Goal: Task Accomplishment & Management: Manage account settings

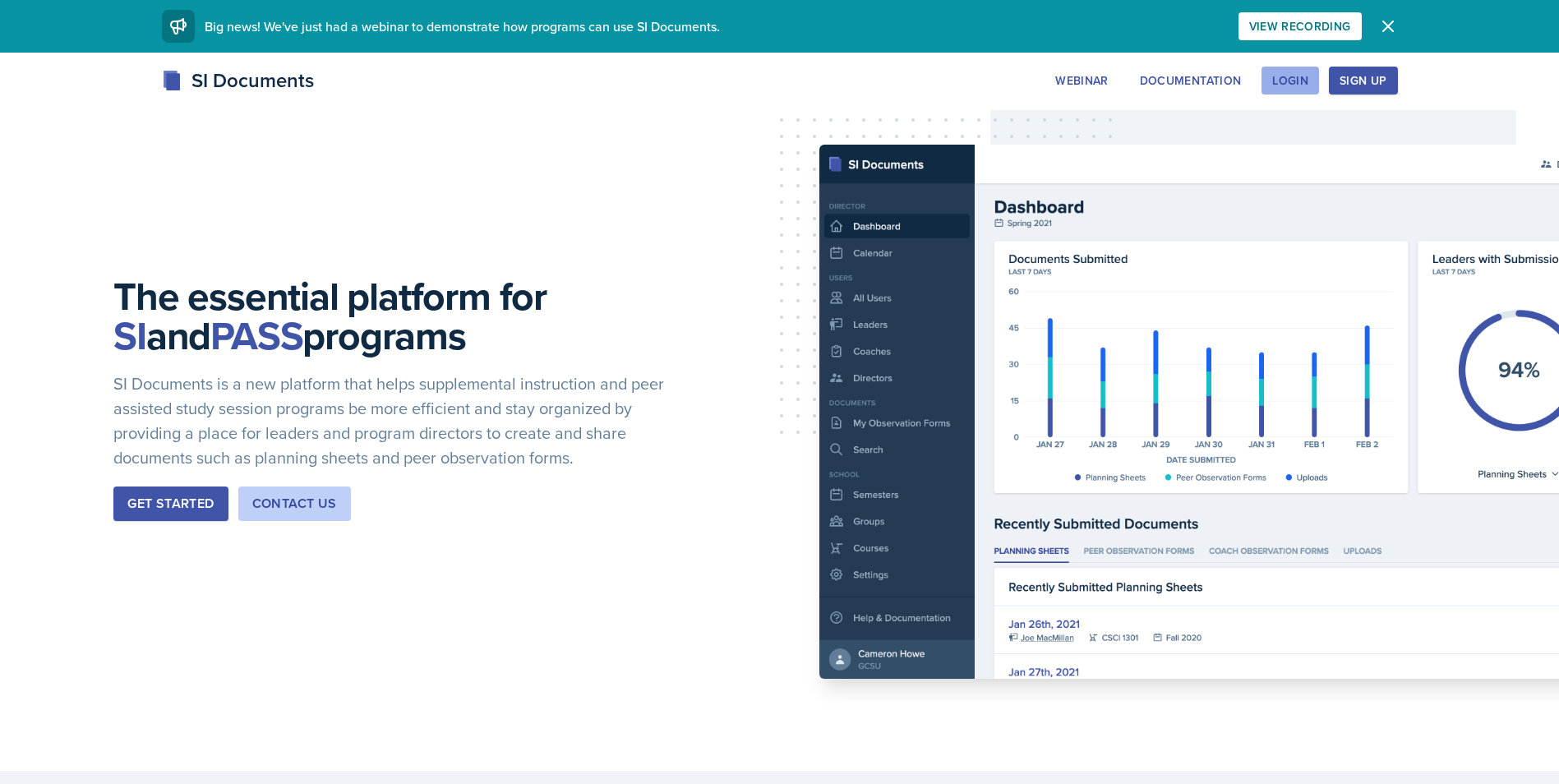
click at [1299, 70] on button "Login" at bounding box center [1291, 80] width 58 height 28
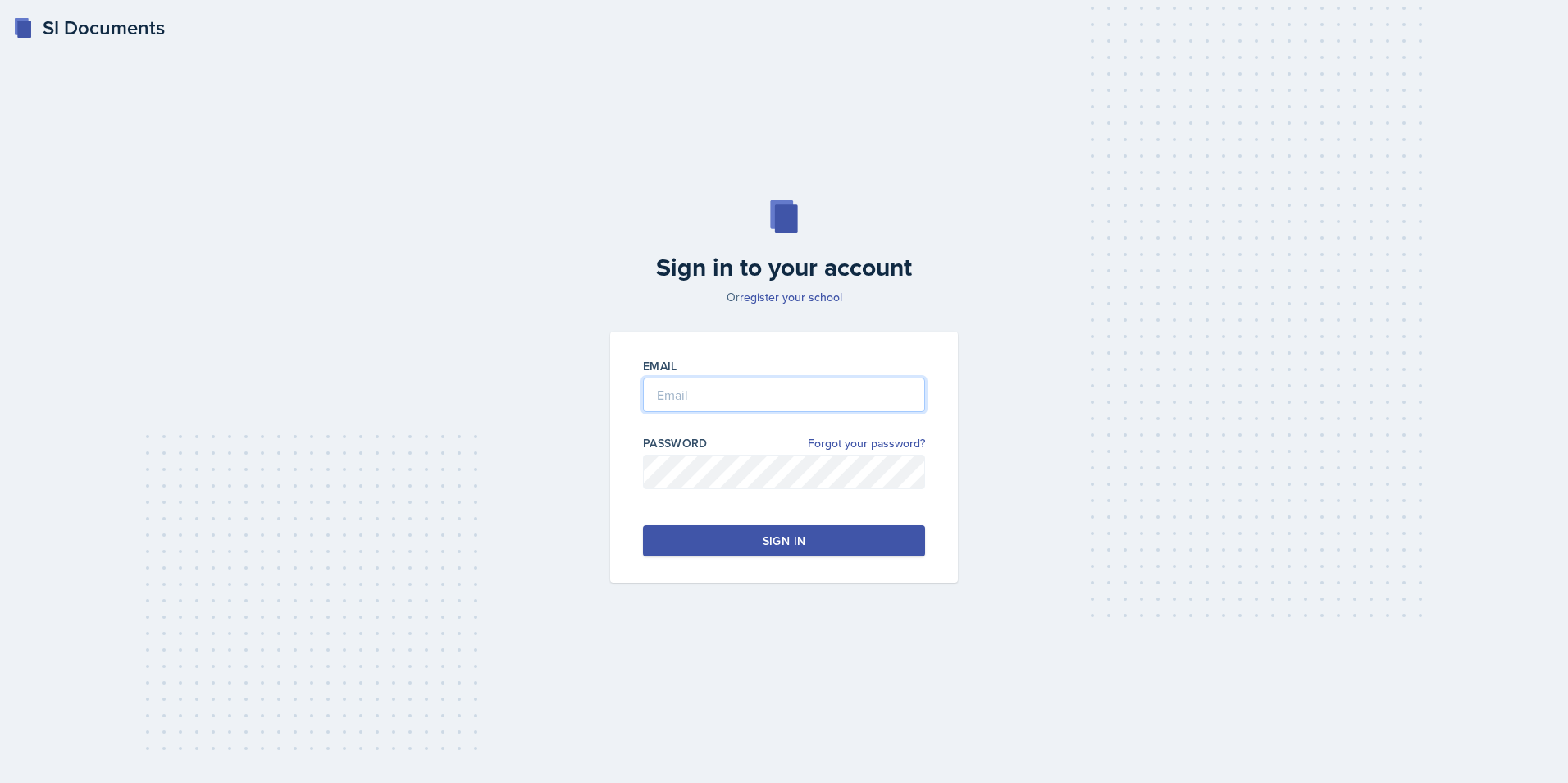
click at [705, 398] on input "email" at bounding box center [784, 395] width 282 height 34
type input "[EMAIL_ADDRESS][DOMAIN_NAME]"
click at [725, 539] on button "Sign in" at bounding box center [784, 540] width 282 height 31
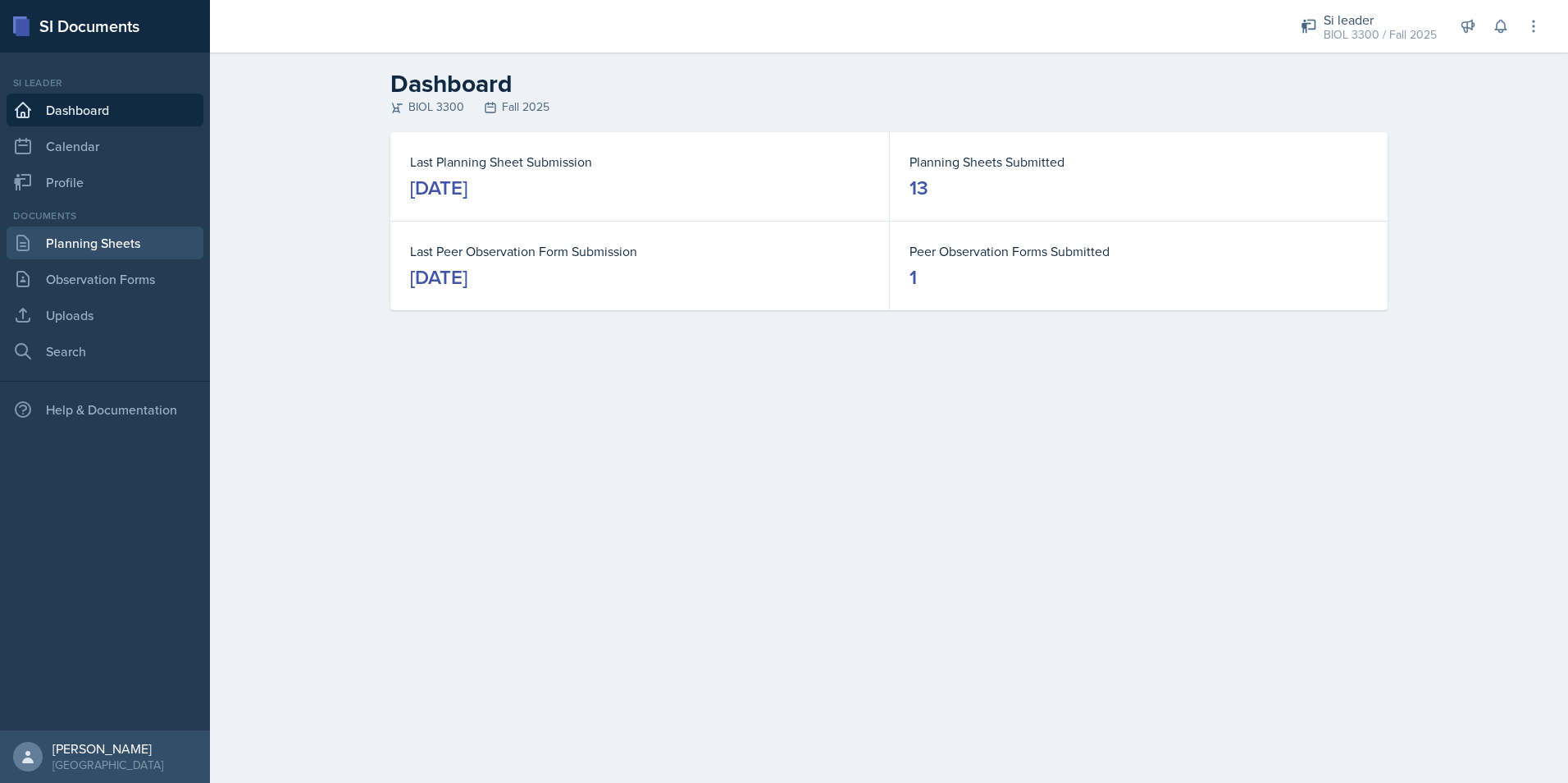
click at [119, 254] on link "Planning Sheets" at bounding box center [104, 243] width 197 height 33
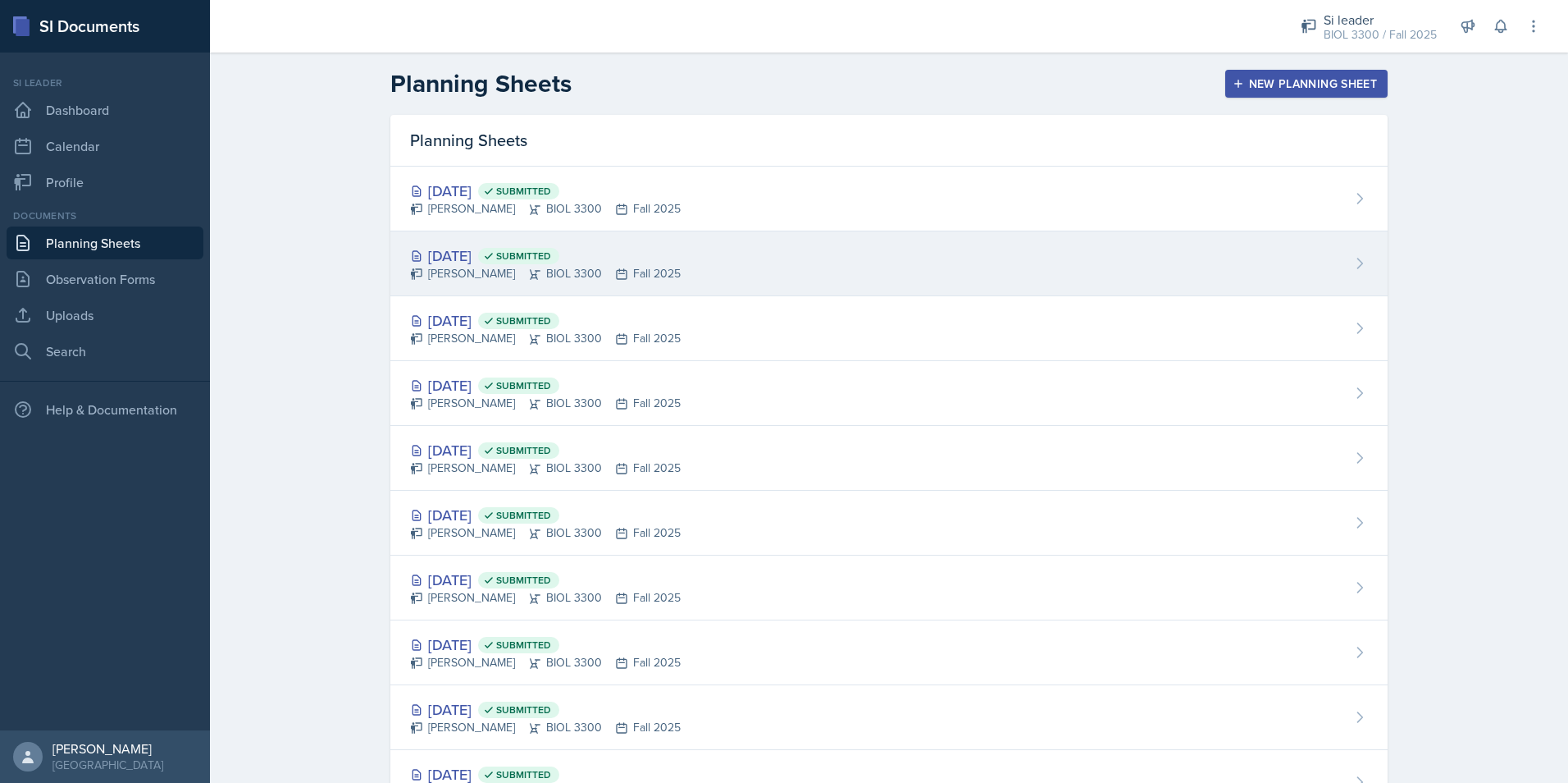
click at [722, 255] on div "[DATE] Submitted [PERSON_NAME] BIOL 3300 Fall 2025" at bounding box center [889, 263] width 997 height 65
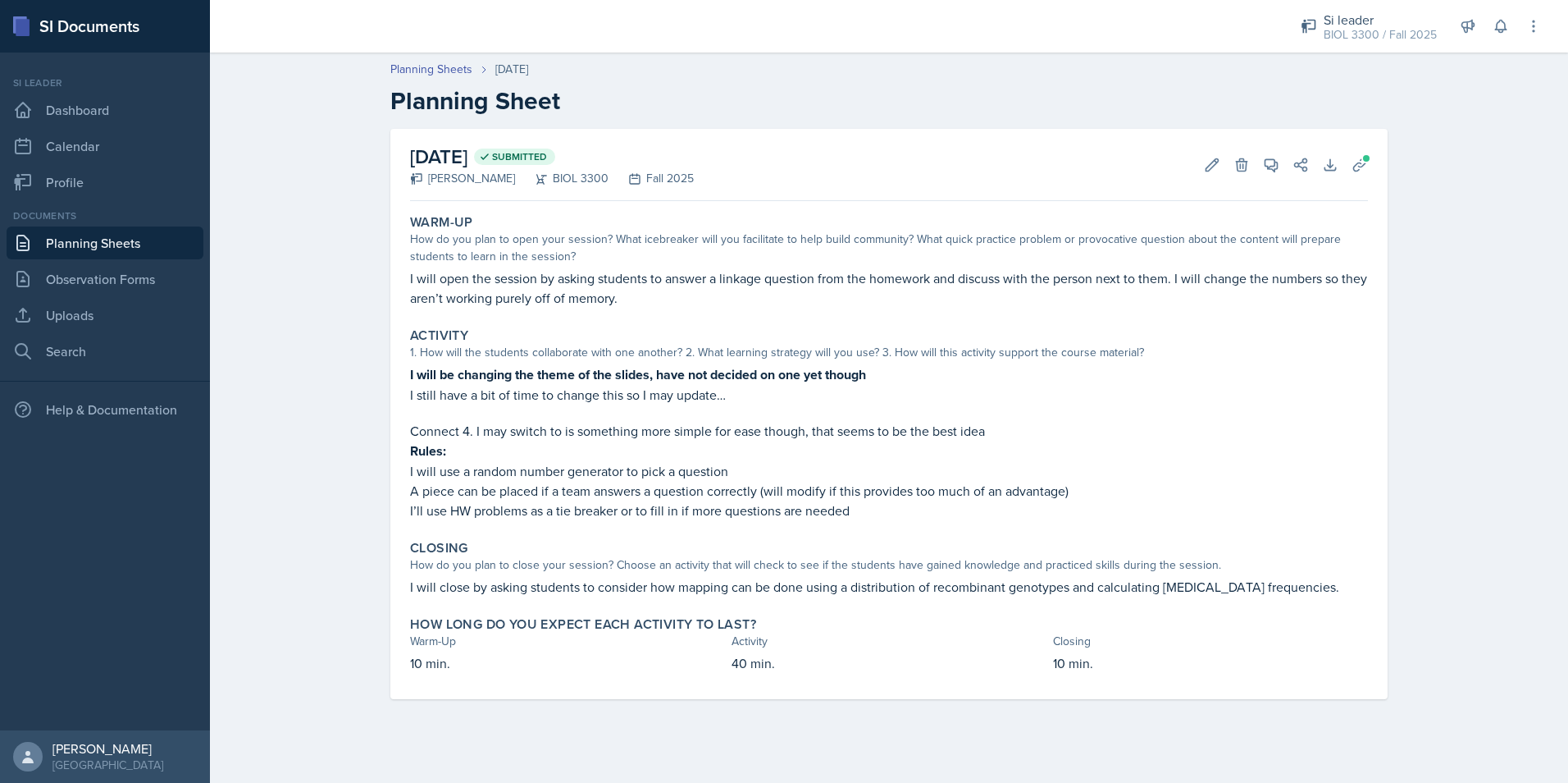
click at [884, 380] on p "I will be changing the theme of the slides, have not decided on one yet though" at bounding box center [889, 374] width 958 height 21
click at [853, 372] on strong "I will be changing the theme of the slides, have not decided on one yet though" at bounding box center [637, 374] width 456 height 19
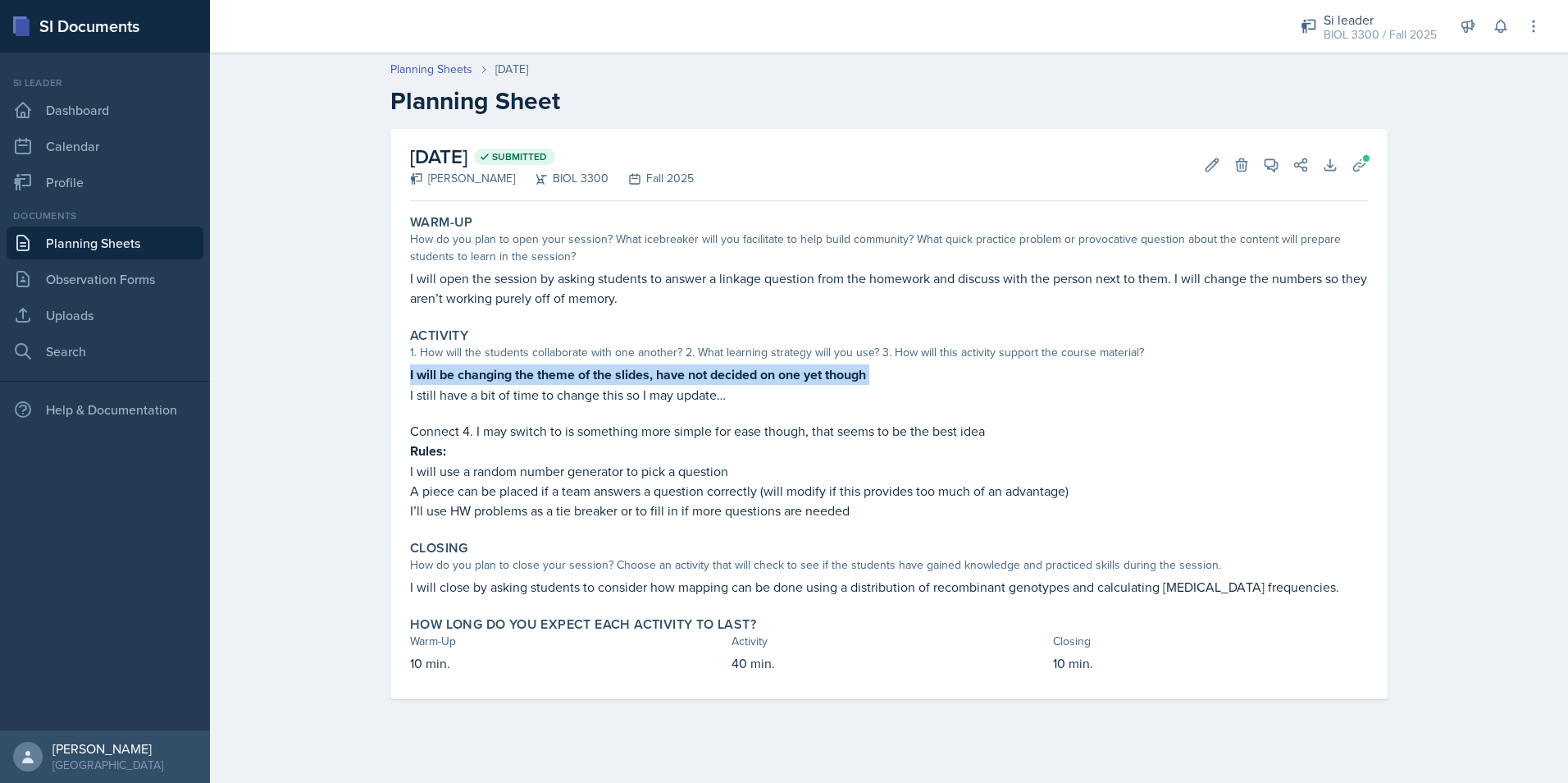
click at [853, 372] on strong "I will be changing the theme of the slides, have not decided on one yet though" at bounding box center [637, 374] width 456 height 19
drag, startPoint x: 853, startPoint y: 372, endPoint x: 765, endPoint y: 309, distance: 108.2
click at [765, 308] on div "Warm-Up How do you plan to open your session? What icebreaker will you facilita…" at bounding box center [889, 261] width 970 height 107
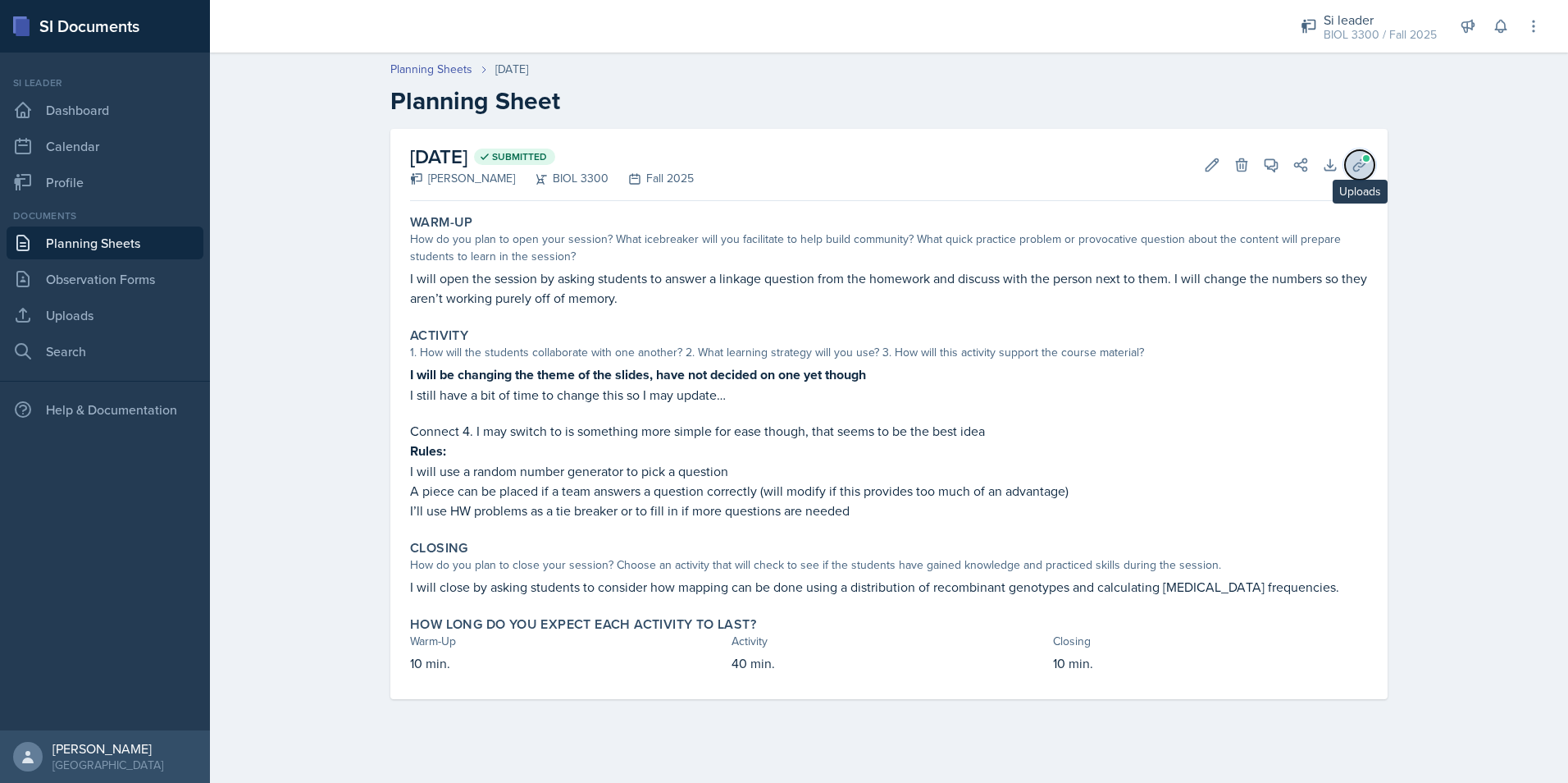
click at [1363, 165] on icon at bounding box center [1360, 165] width 13 height 13
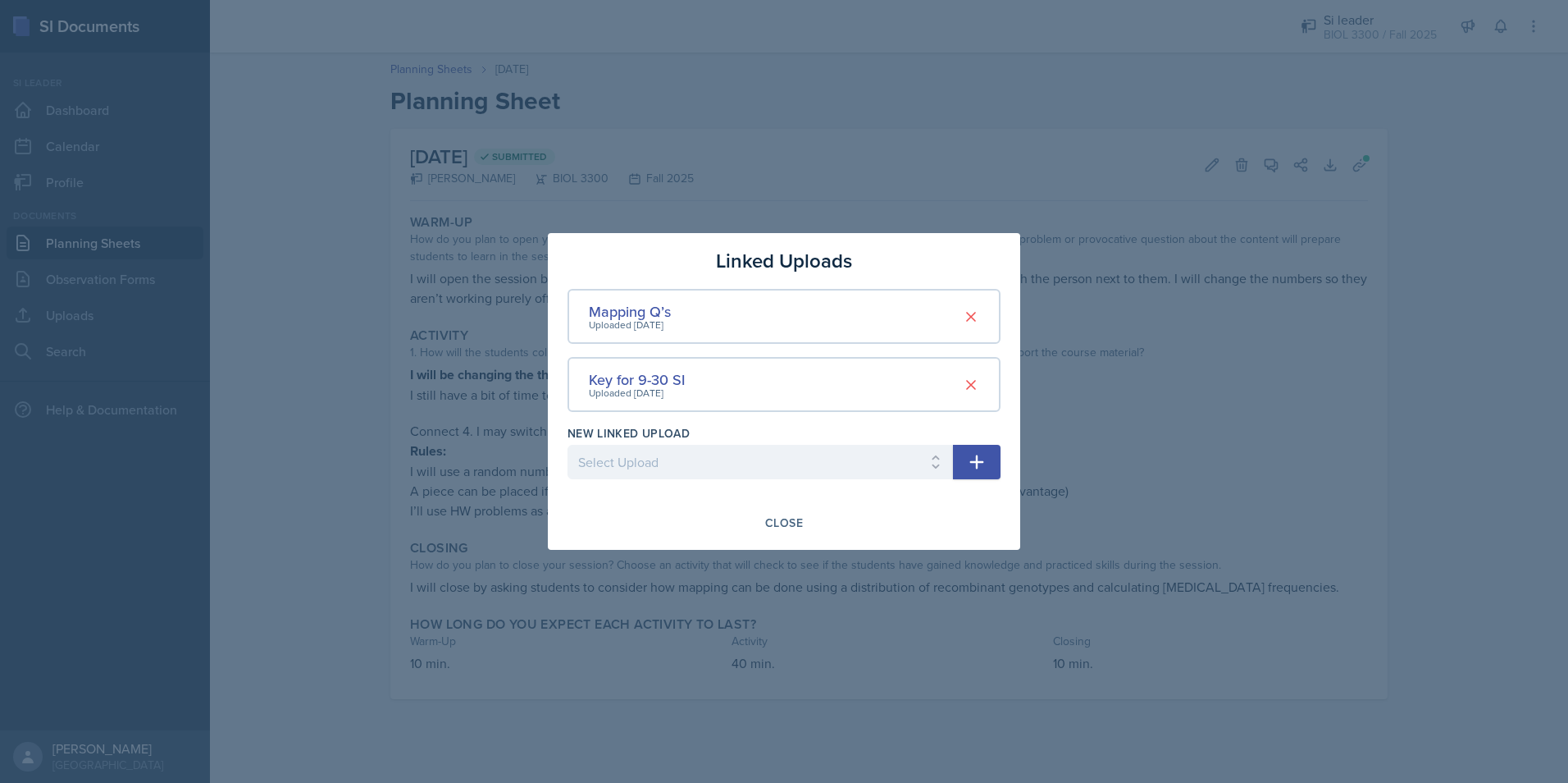
click at [1187, 271] on div at bounding box center [784, 391] width 1568 height 783
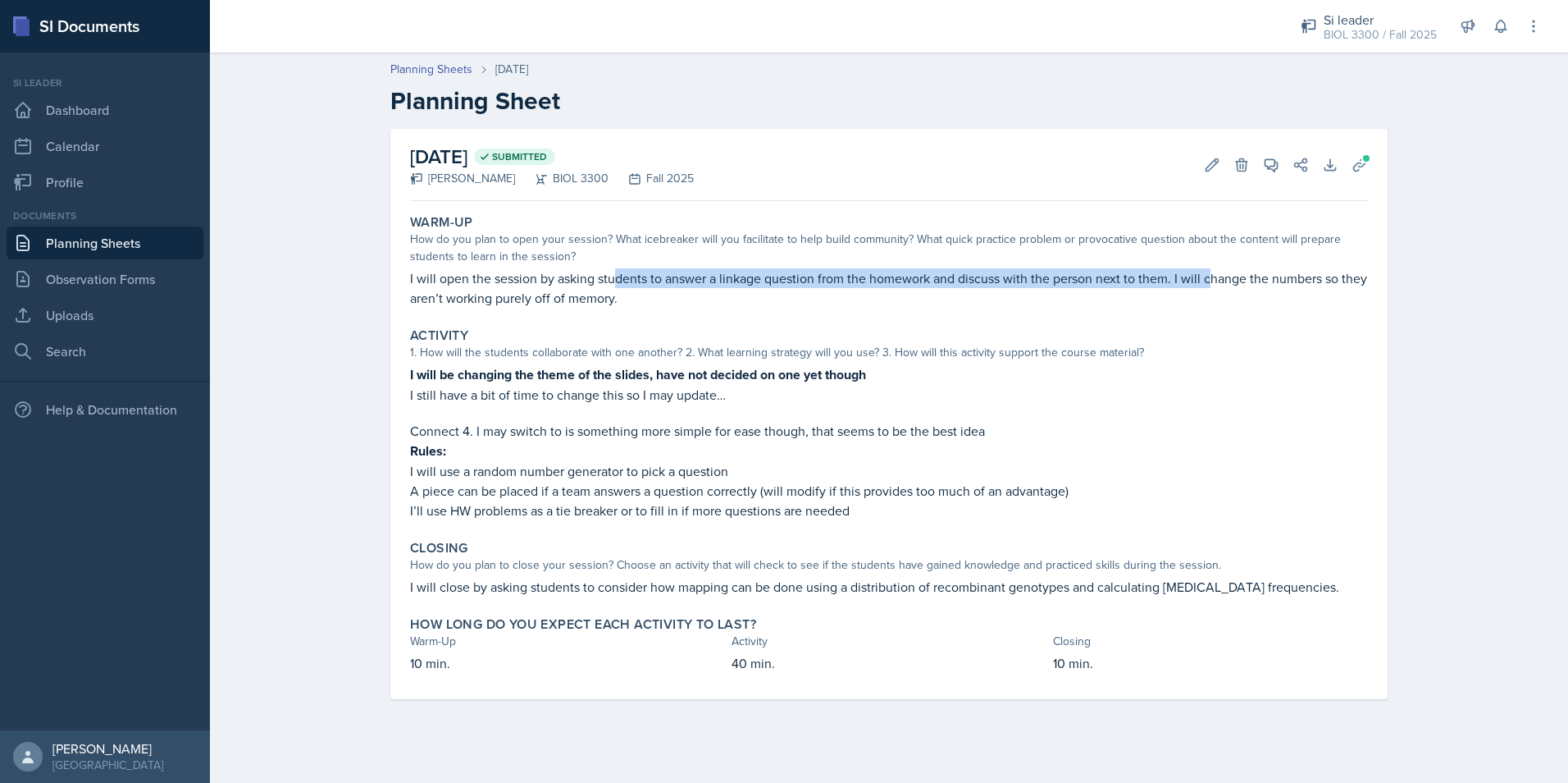
drag, startPoint x: 1197, startPoint y: 275, endPoint x: 617, endPoint y: 283, distance: 580.1
click at [617, 283] on p "I will open the session by asking students to answer a linkage question from th…" at bounding box center [889, 288] width 958 height 40
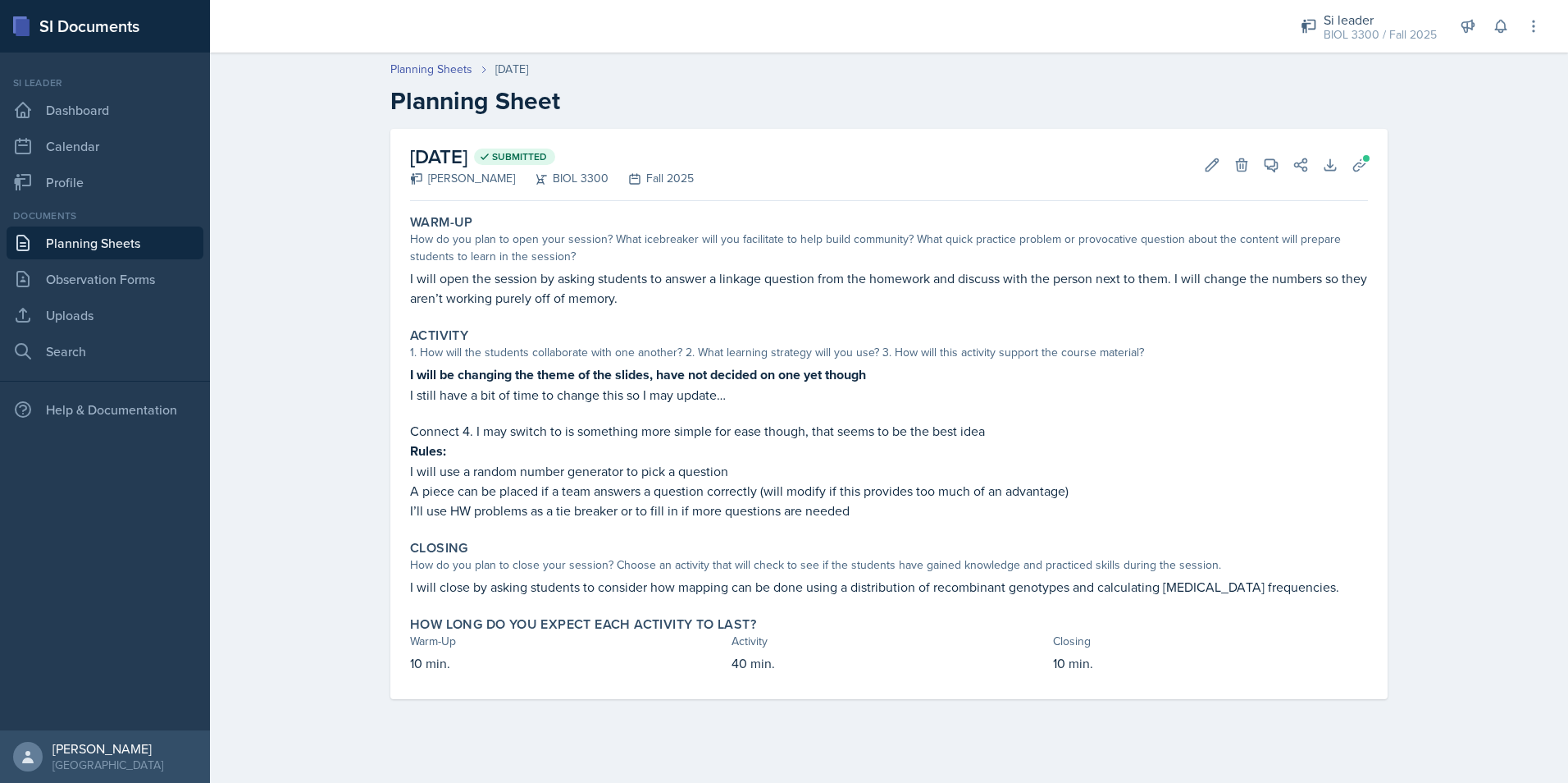
drag, startPoint x: 617, startPoint y: 283, endPoint x: 642, endPoint y: 298, distance: 29.2
click at [637, 298] on p "I will open the session by asking students to answer a linkage question from th…" at bounding box center [889, 288] width 958 height 40
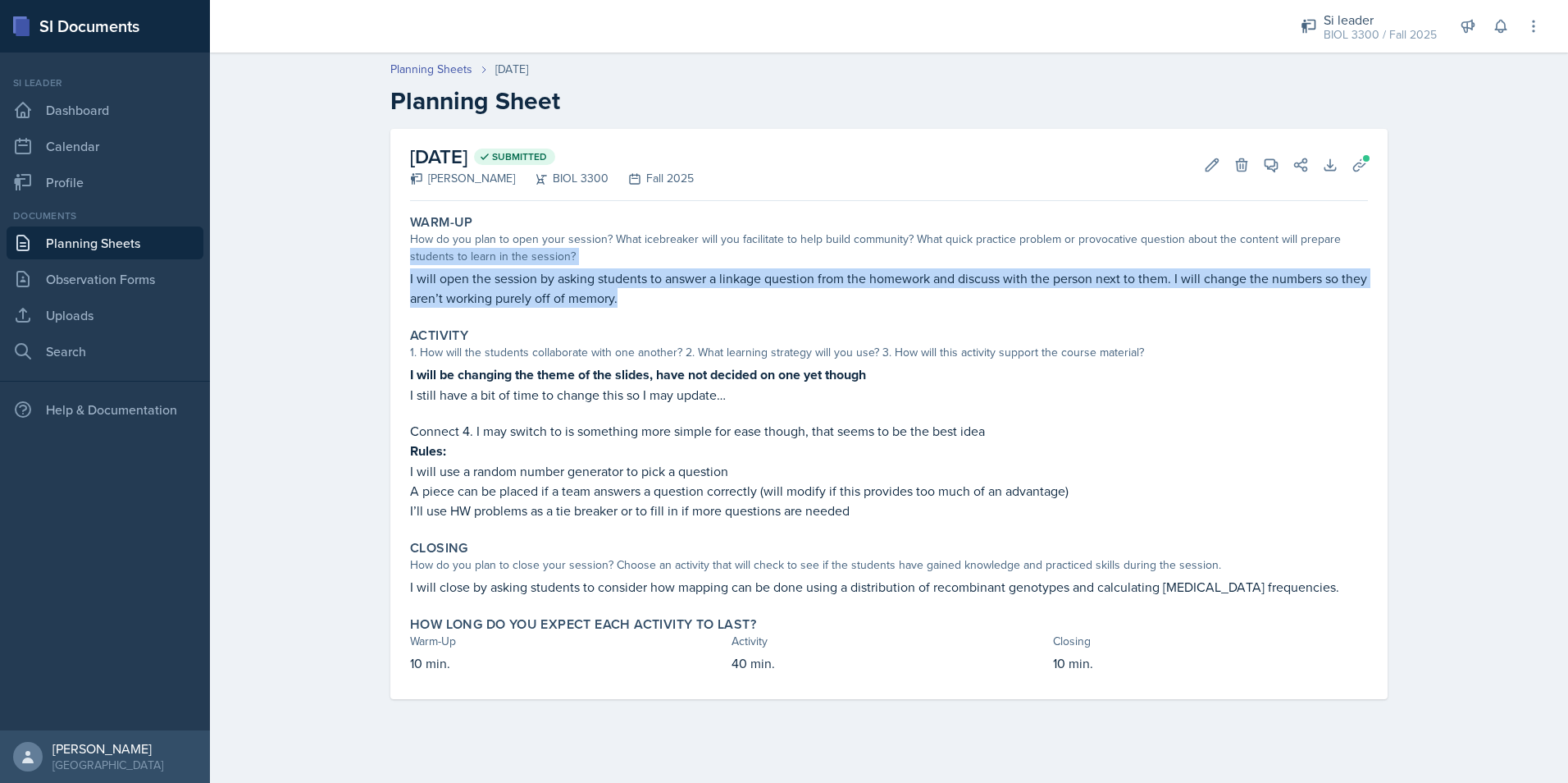
drag, startPoint x: 650, startPoint y: 303, endPoint x: 270, endPoint y: 265, distance: 381.9
click at [270, 265] on div "Planning Sheets [DATE] Planning Sheet [DATE] Submitted [PERSON_NAME] BIOL 3300 …" at bounding box center [889, 391] width 1358 height 694
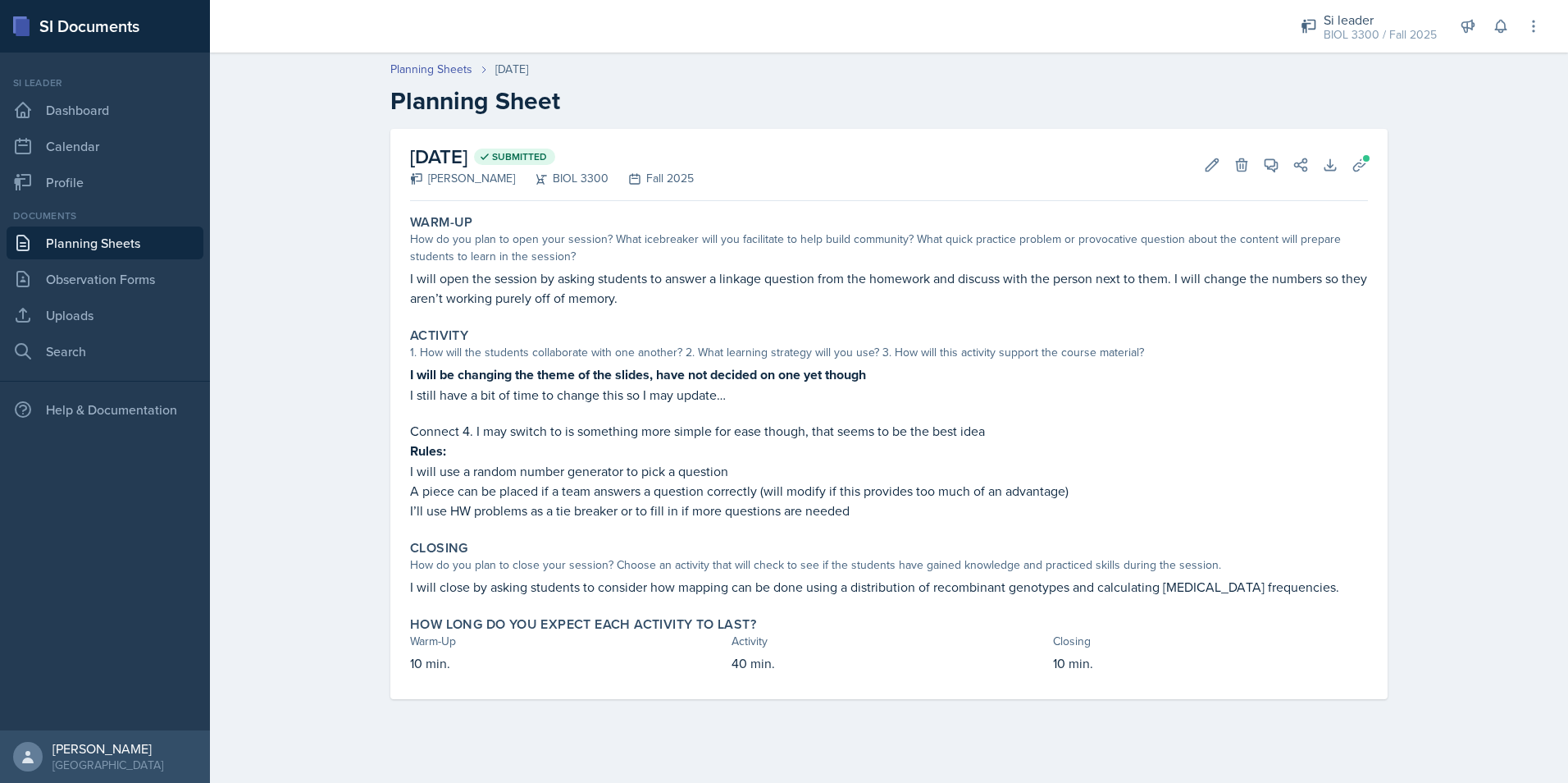
click at [1444, 392] on div "Planning Sheets [DATE] Planning Sheet [DATE] Submitted [PERSON_NAME] BIOL 3300 …" at bounding box center [889, 391] width 1358 height 694
click at [1198, 165] on button "Edit" at bounding box center [1211, 165] width 30 height 30
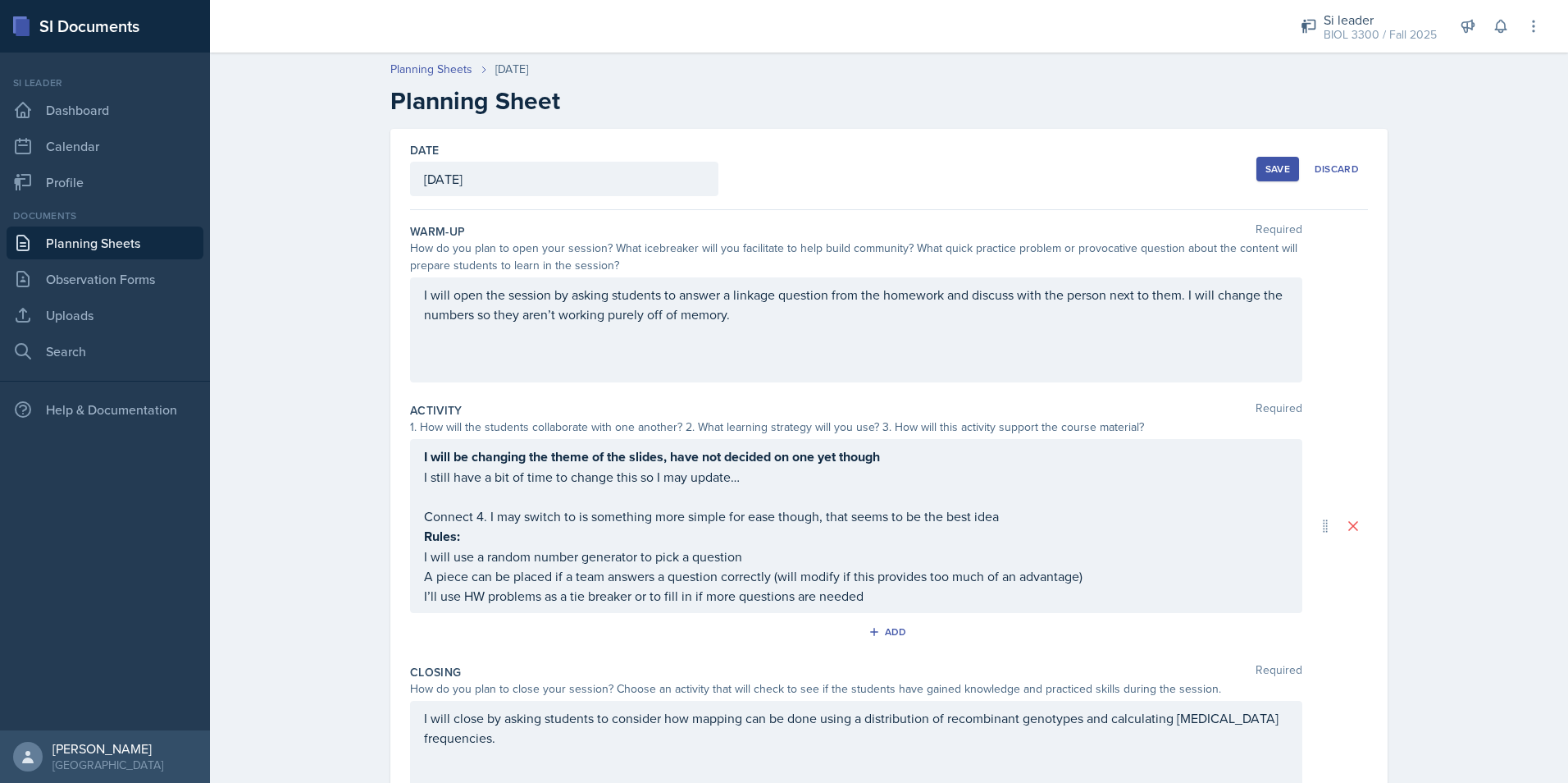
click at [807, 320] on p "I will open the session by asking students to answer a linkage question from th…" at bounding box center [856, 305] width 864 height 40
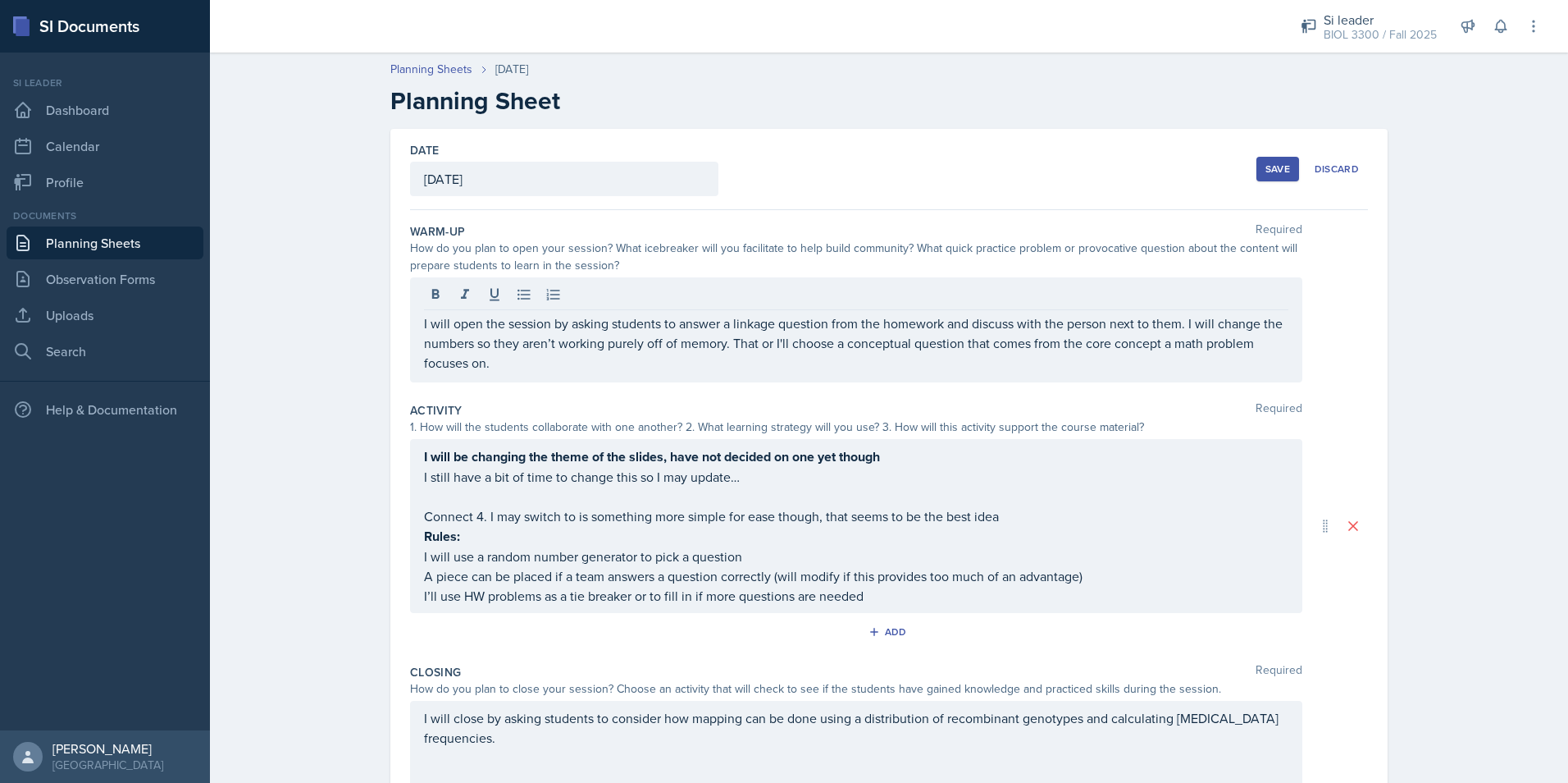
click at [1271, 163] on div "Save" at bounding box center [1277, 169] width 24 height 13
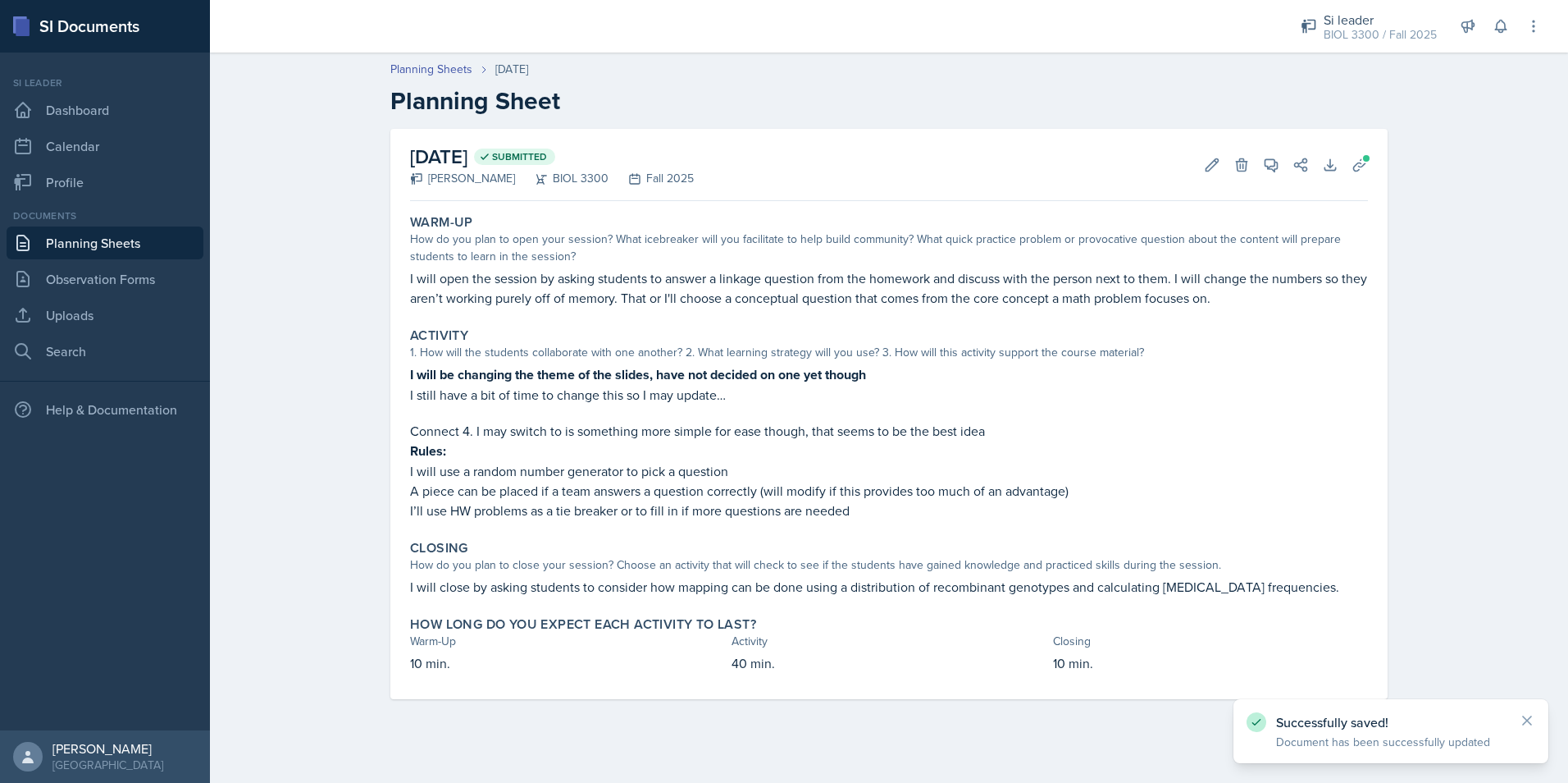
click at [108, 256] on link "Planning Sheets" at bounding box center [104, 243] width 197 height 33
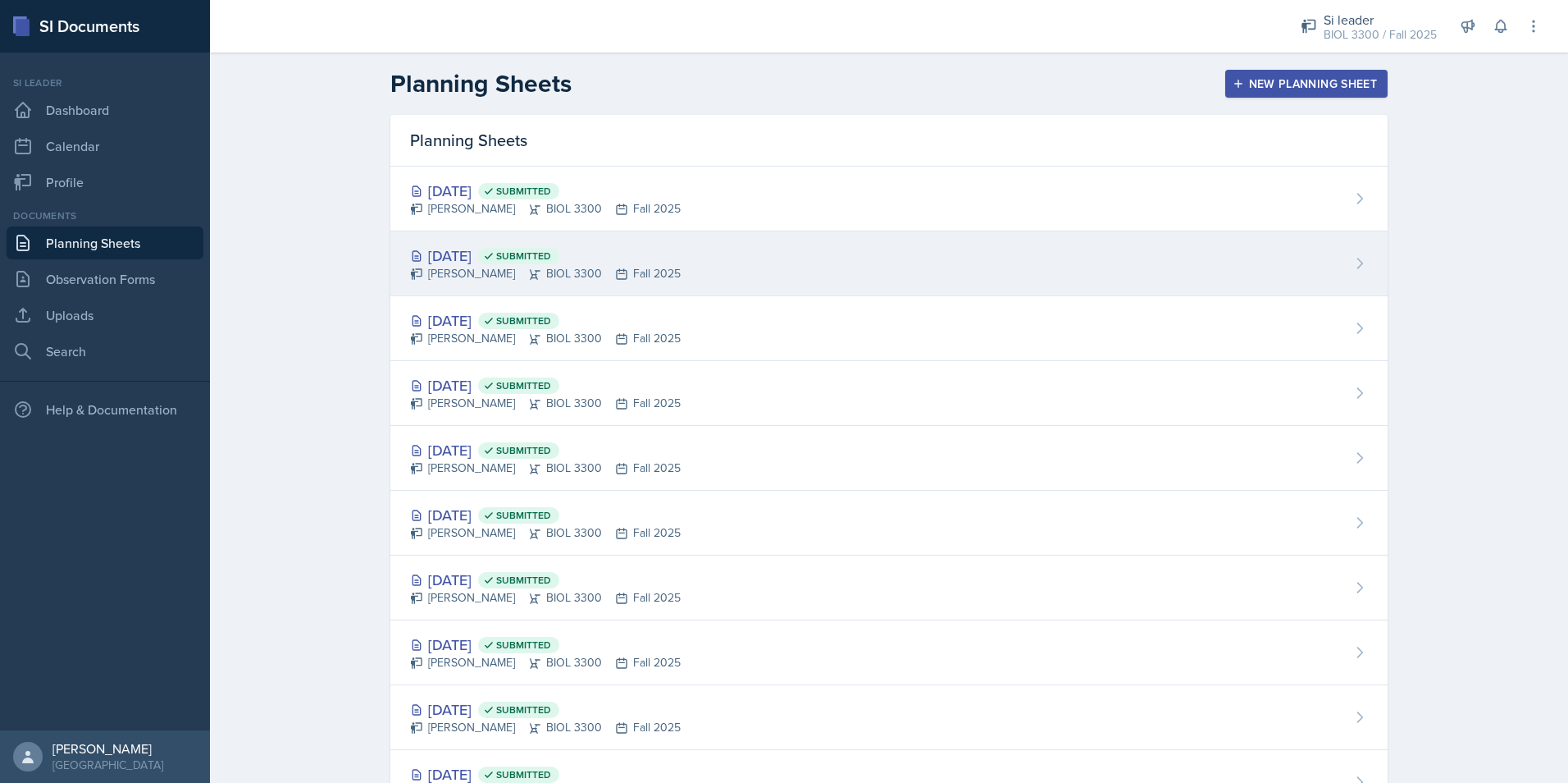
click at [634, 254] on div "[DATE] Submitted" at bounding box center [545, 255] width 270 height 22
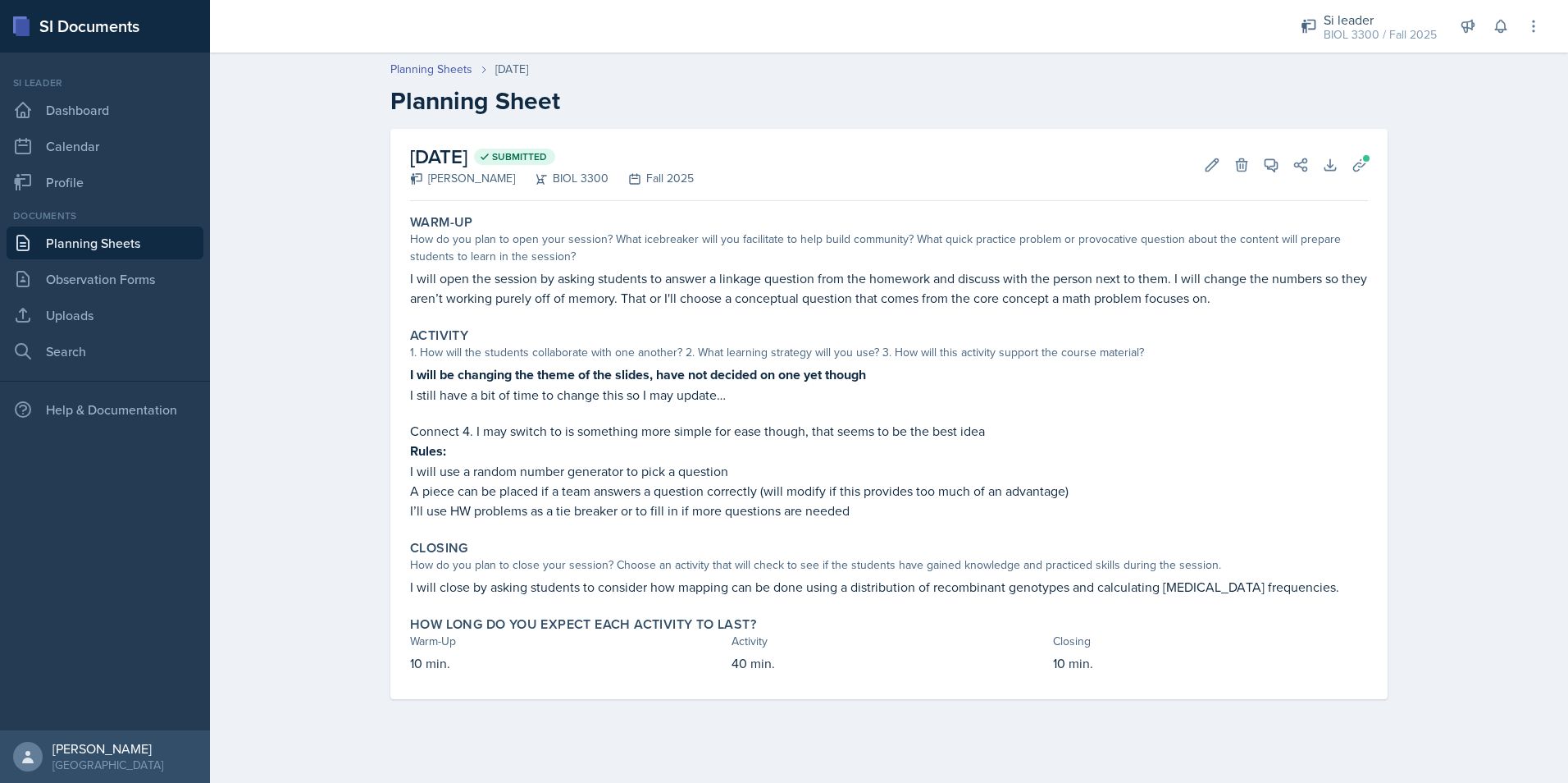
drag, startPoint x: 268, startPoint y: 2, endPoint x: 252, endPoint y: 93, distance: 92.4
click at [252, 93] on header "Planning Sheets [DATE] Planning Sheet" at bounding box center [889, 88] width 1358 height 88
click at [1502, 176] on div "Planning Sheets [DATE] Planning Sheet [DATE] Submitted [PERSON_NAME] BIOL 3300 …" at bounding box center [889, 391] width 1358 height 694
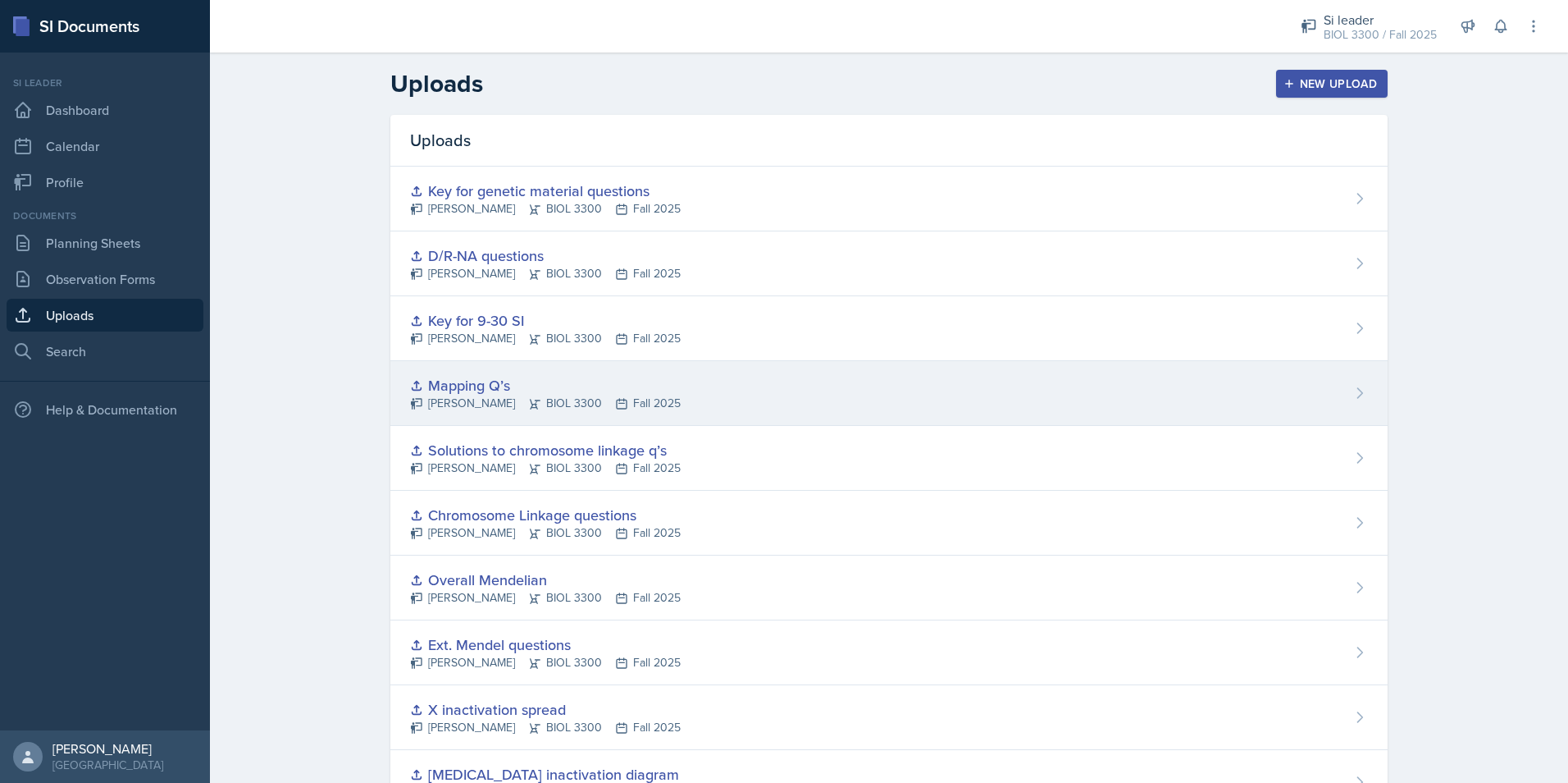
click at [798, 395] on div "Mapping Q’s Roger Brown BIOL 3300 Fall 2025" at bounding box center [889, 394] width 997 height 65
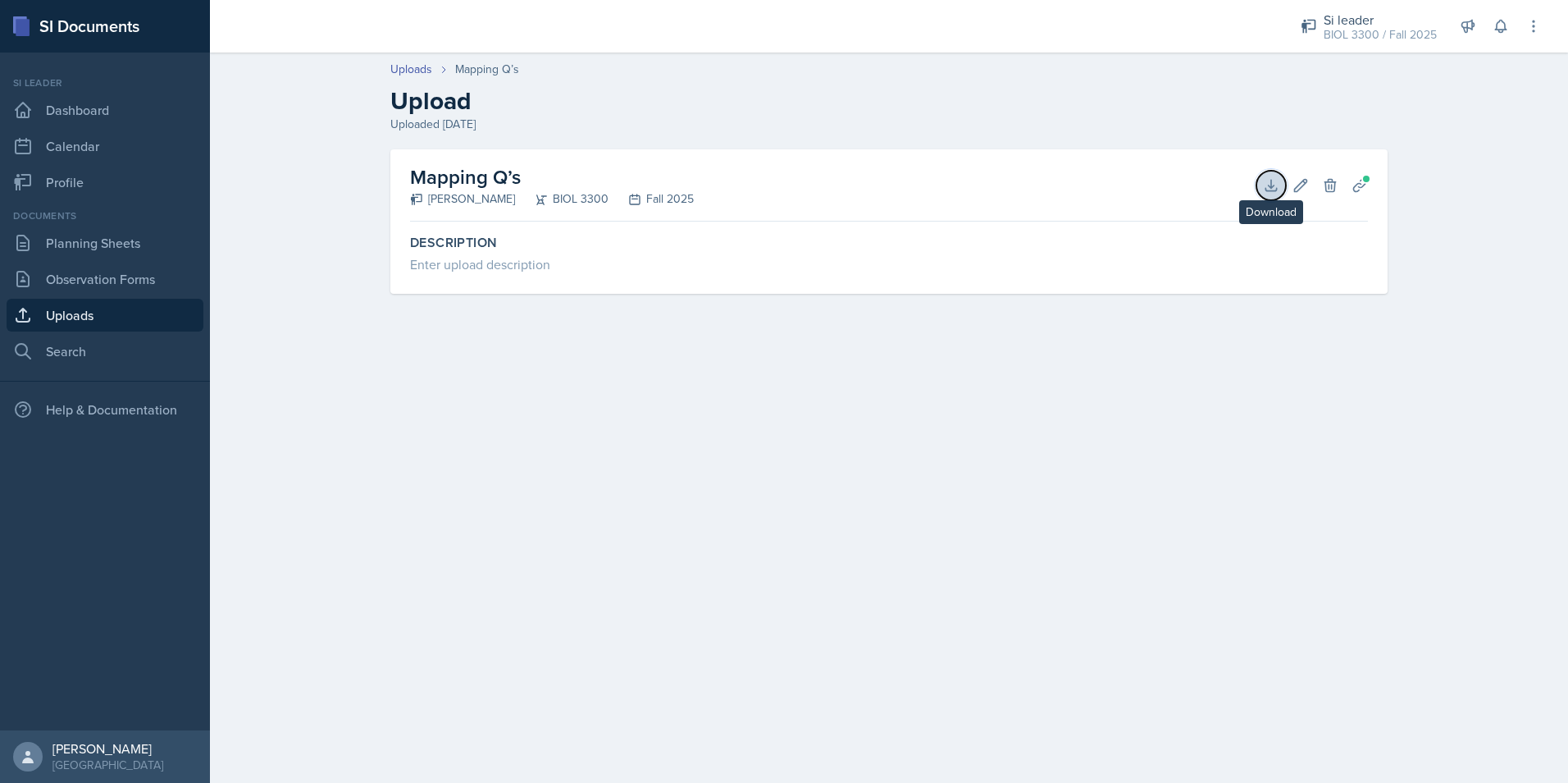
click at [1269, 191] on icon at bounding box center [1271, 185] width 11 height 11
click at [97, 315] on link "Uploads" at bounding box center [104, 315] width 197 height 33
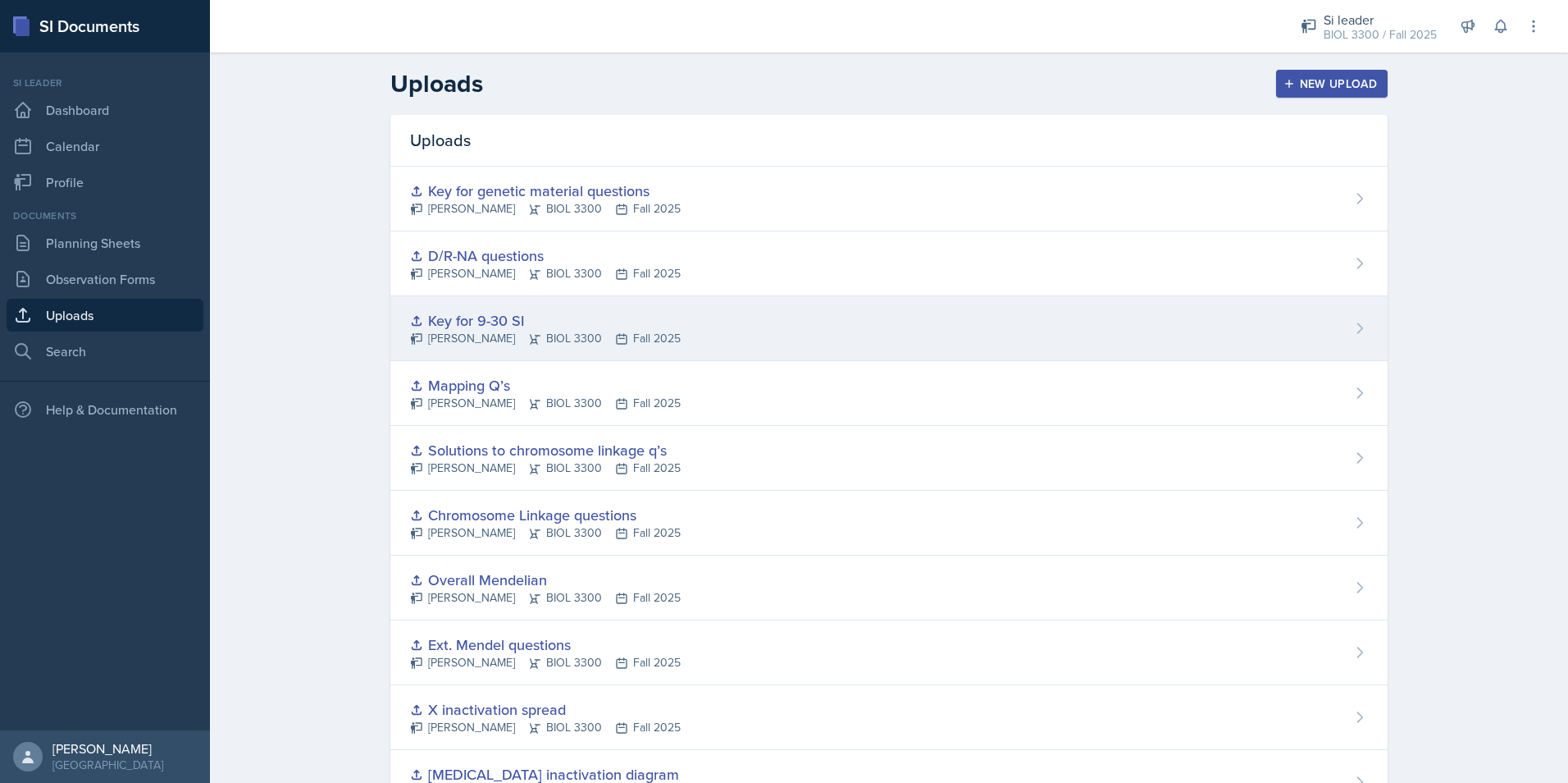
click at [532, 326] on div "Key for 9-30 SI" at bounding box center [545, 320] width 270 height 22
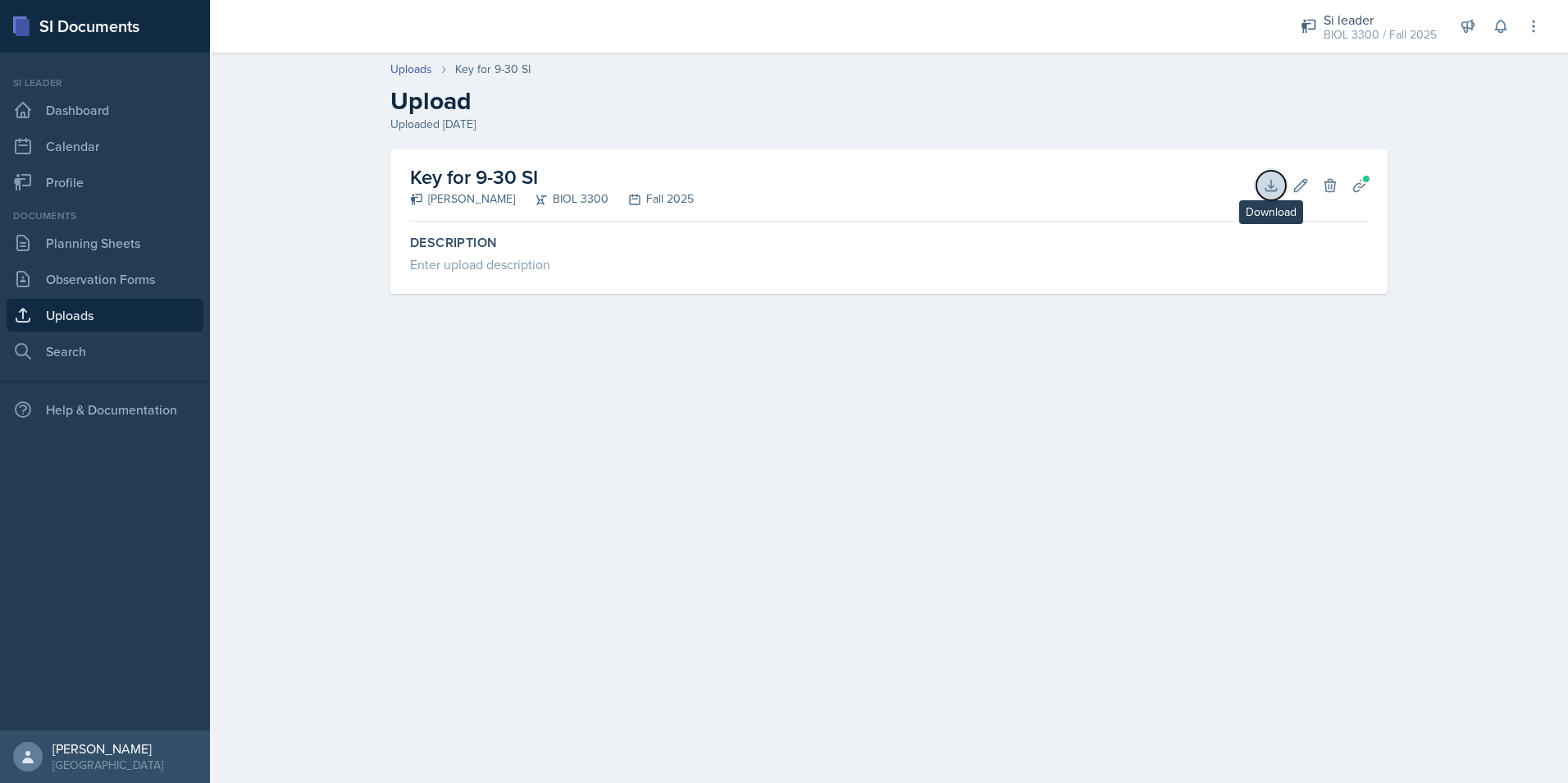
click at [1271, 195] on button "Download" at bounding box center [1271, 185] width 30 height 30
